Goal: Find specific page/section: Find specific page/section

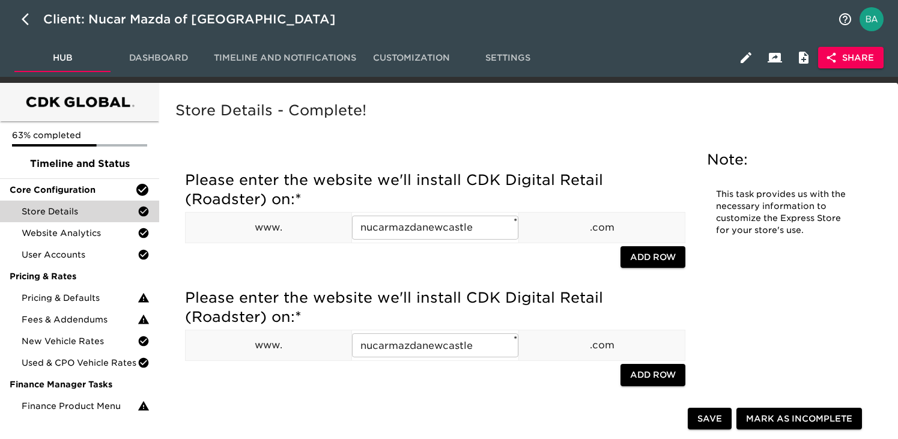
scroll to position [718, 0]
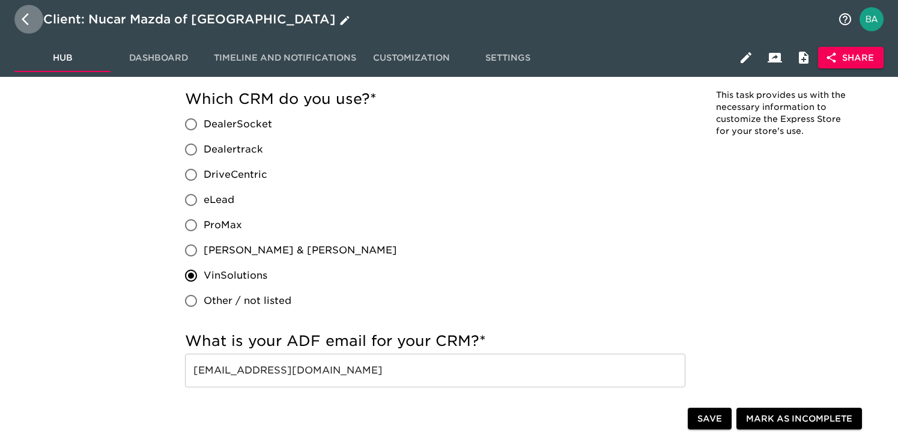
click at [28, 17] on icon "button" at bounding box center [29, 19] width 14 height 14
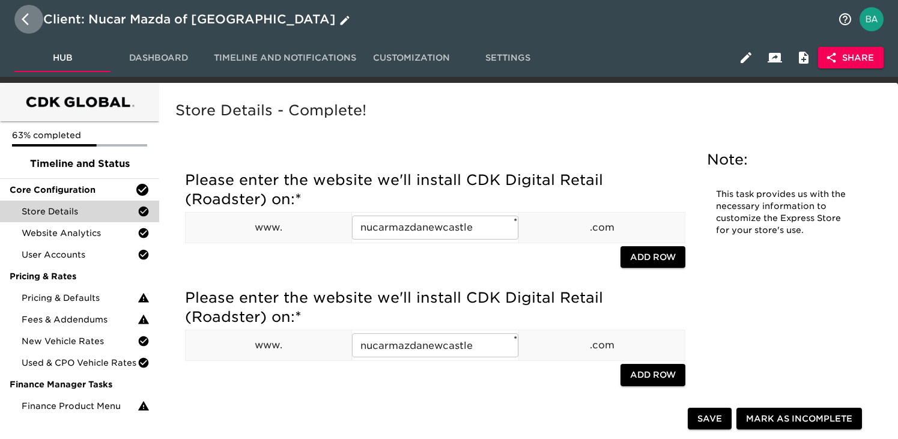
select select "10"
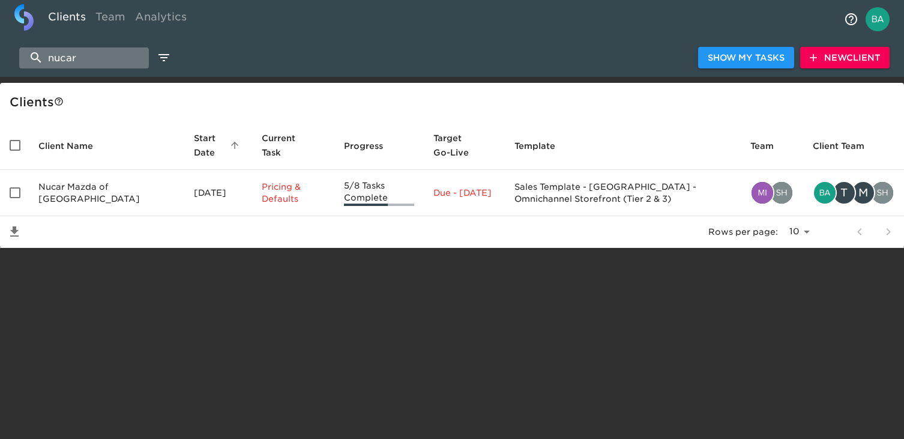
click at [90, 50] on input "nucar" at bounding box center [84, 57] width 130 height 21
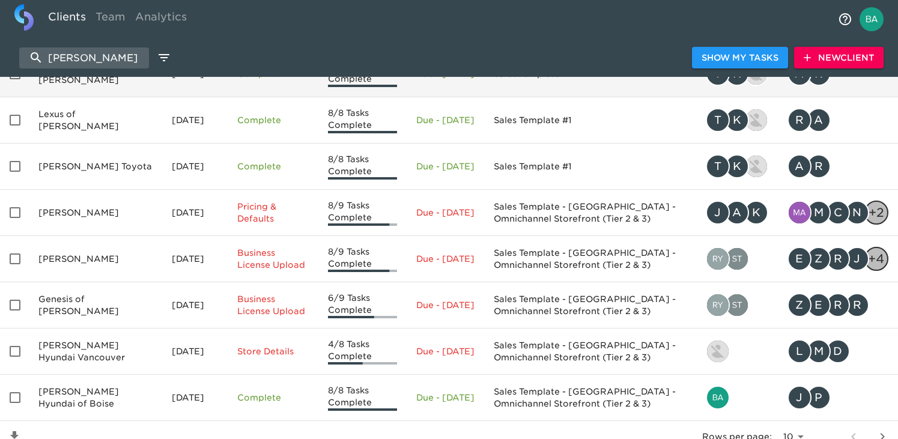
scroll to position [264, 0]
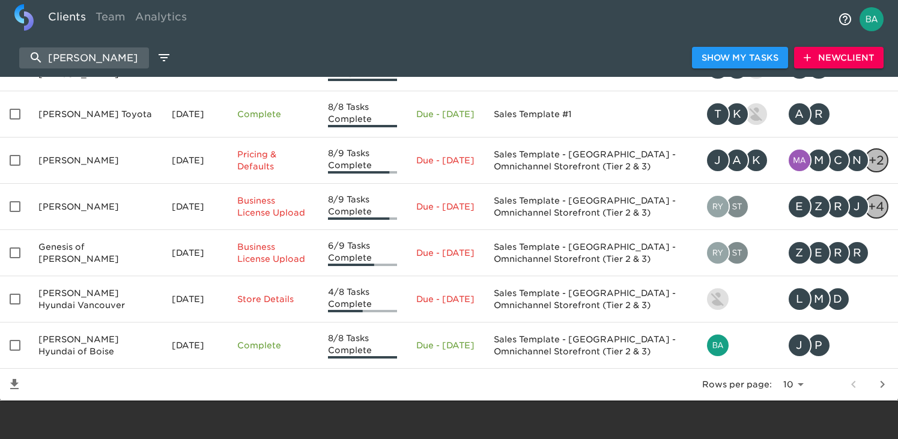
type input "[PERSON_NAME]"
